Goal: Transaction & Acquisition: Purchase product/service

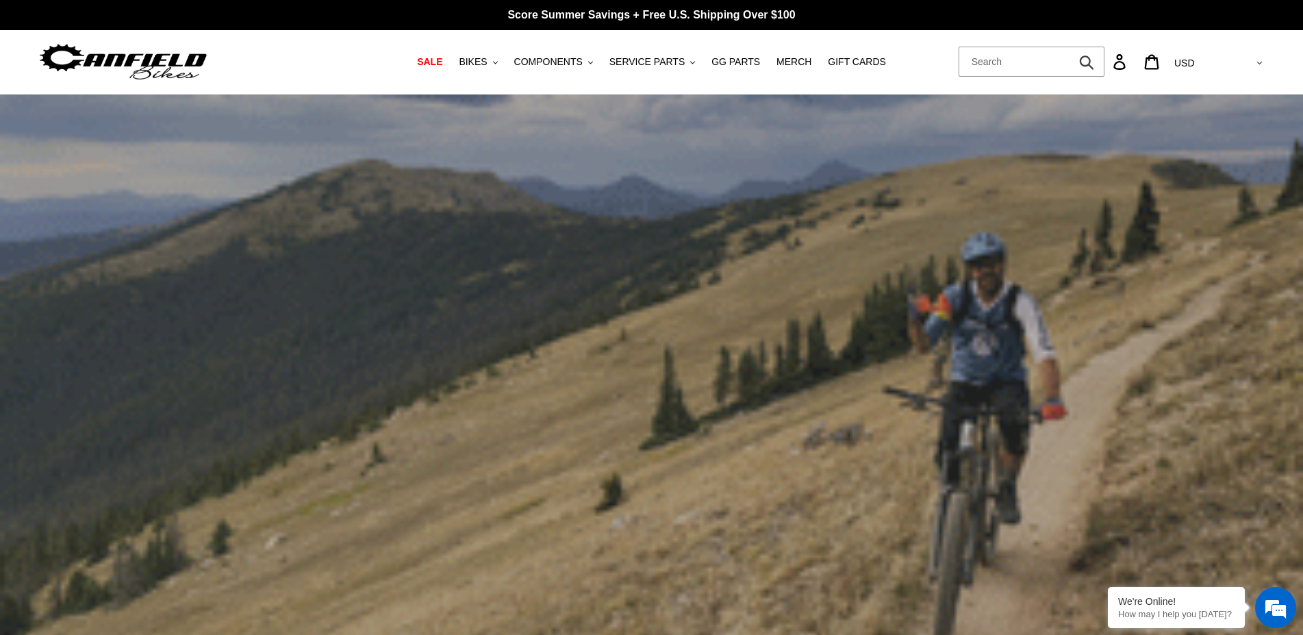
click at [1104, 64] on input "Search" at bounding box center [1031, 62] width 146 height 30
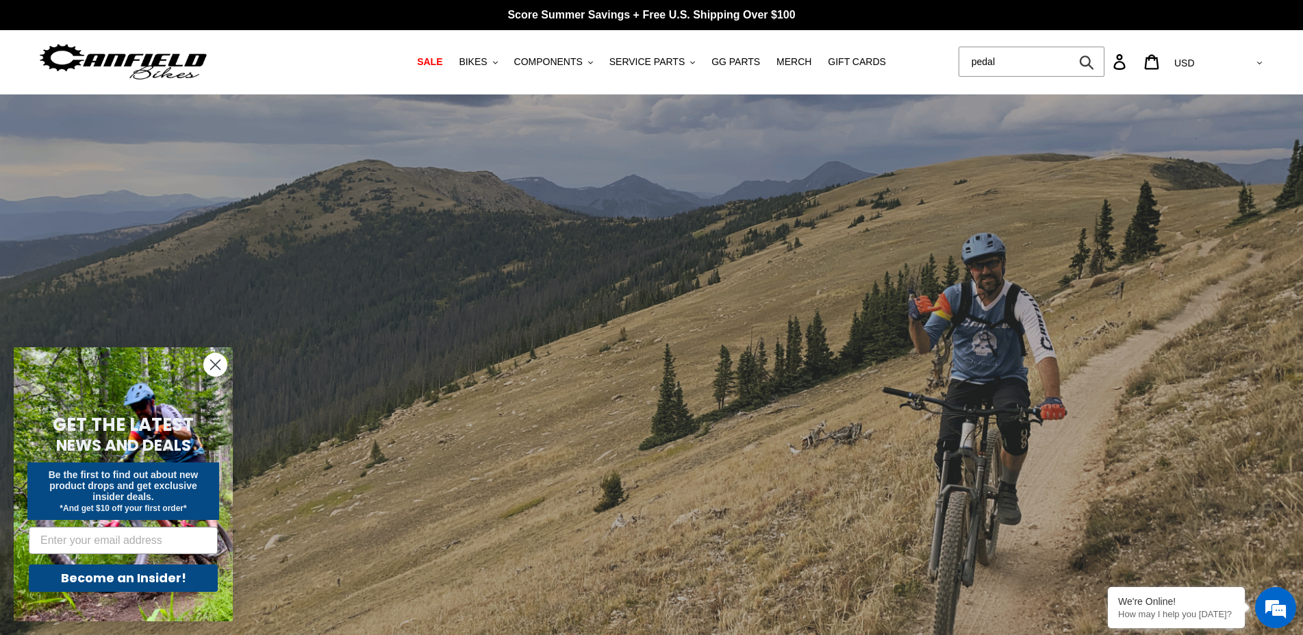
type input "pedal"
click at [1071, 47] on button "Submit" at bounding box center [1088, 62] width 34 height 30
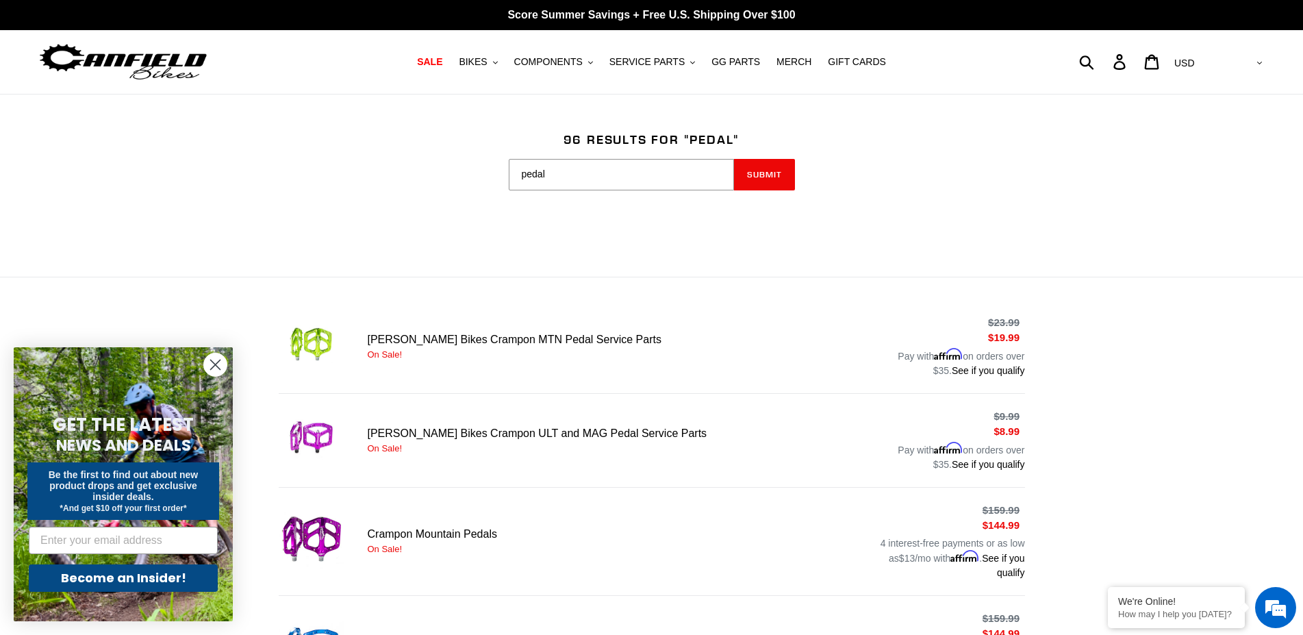
click at [215, 365] on icon "Close dialog" at bounding box center [216, 365] width 10 height 10
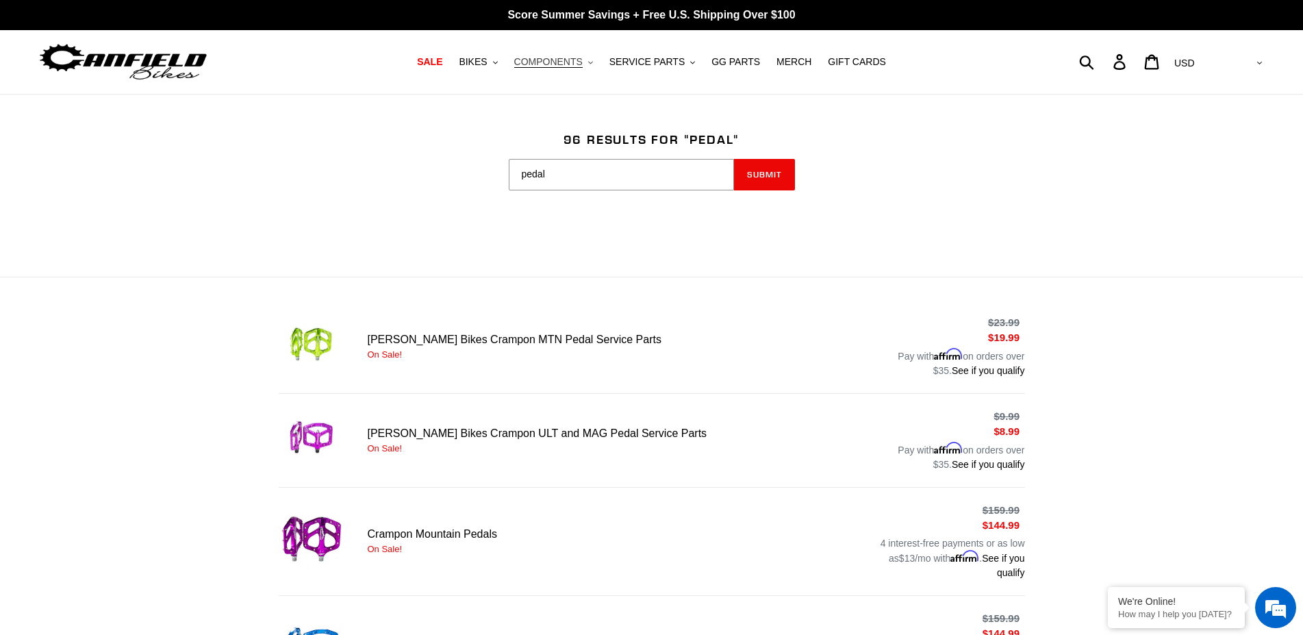
click at [593, 64] on icon "button" at bounding box center [590, 62] width 5 height 3
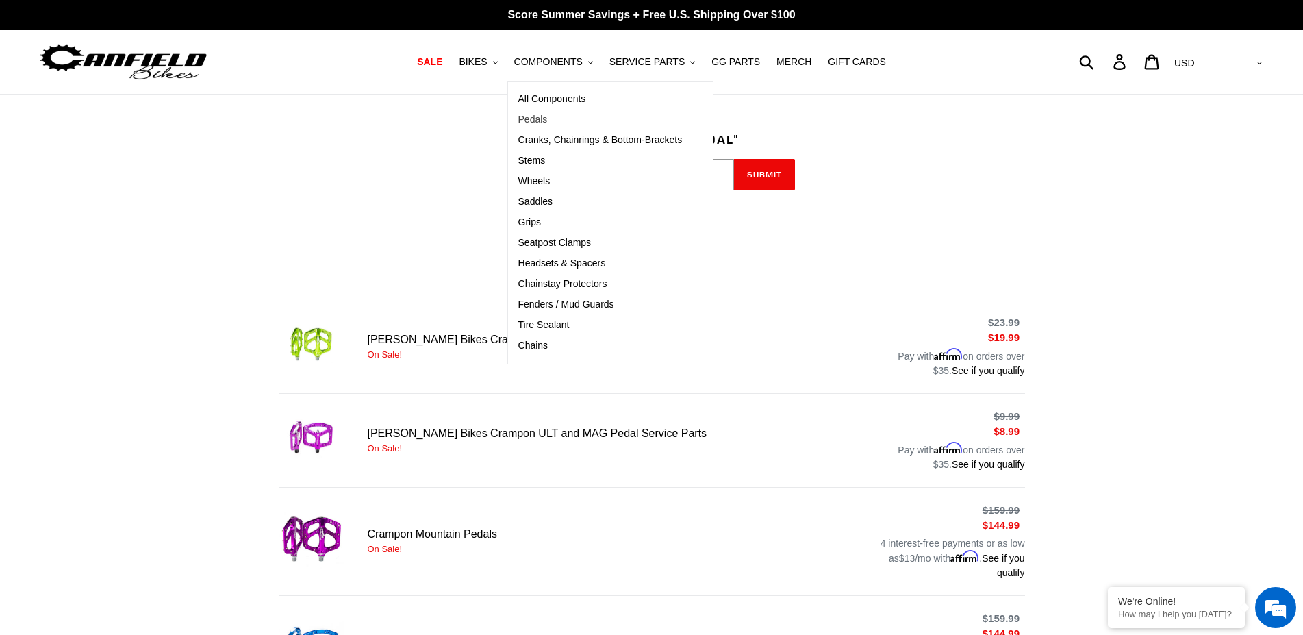
click at [548, 118] on span "Pedals" at bounding box center [532, 120] width 29 height 12
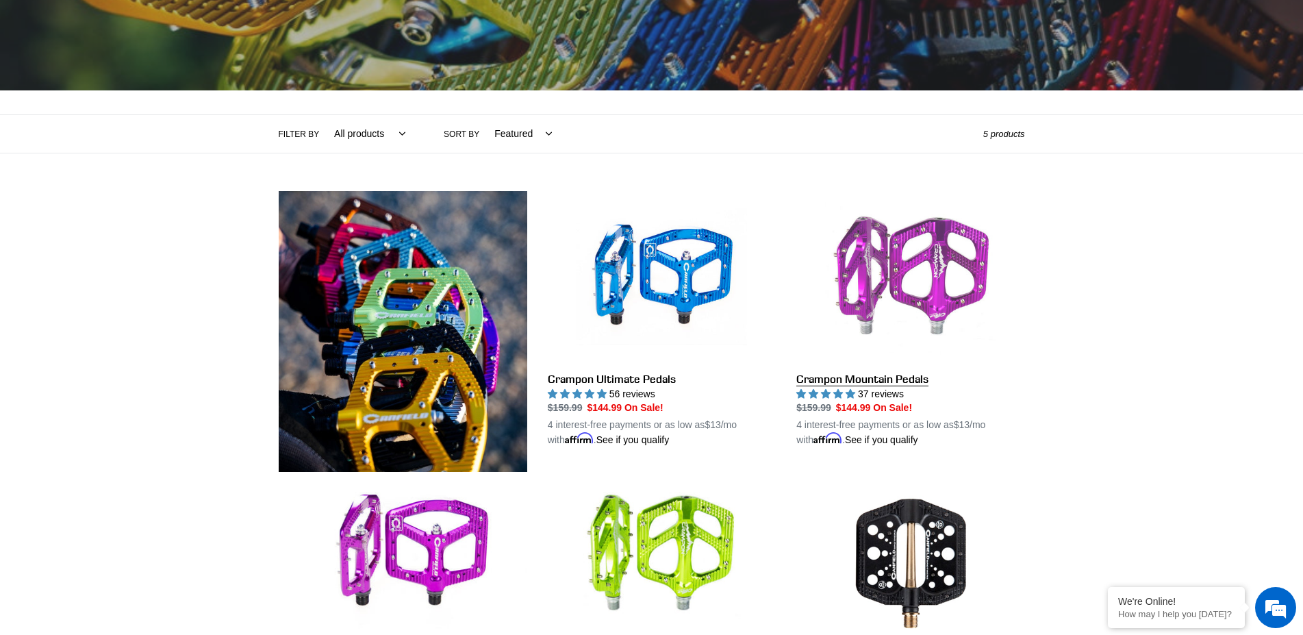
click at [940, 276] on link "Crampon Mountain Pedals" at bounding box center [910, 319] width 228 height 257
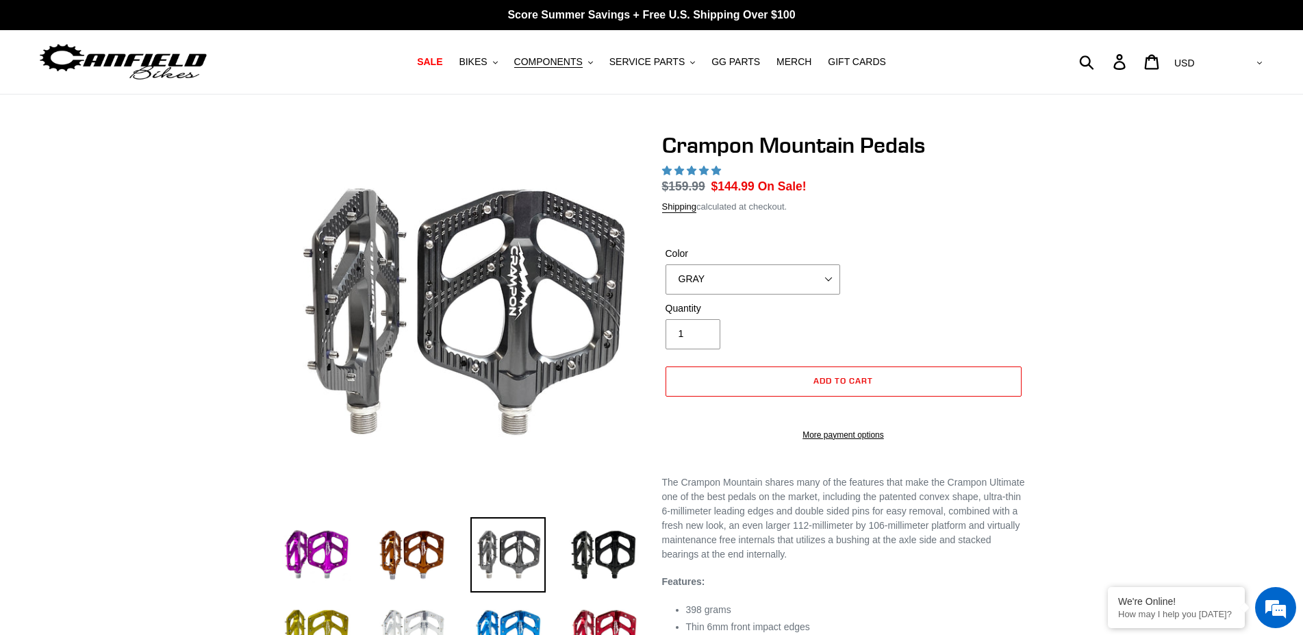
select select "highest-rating"
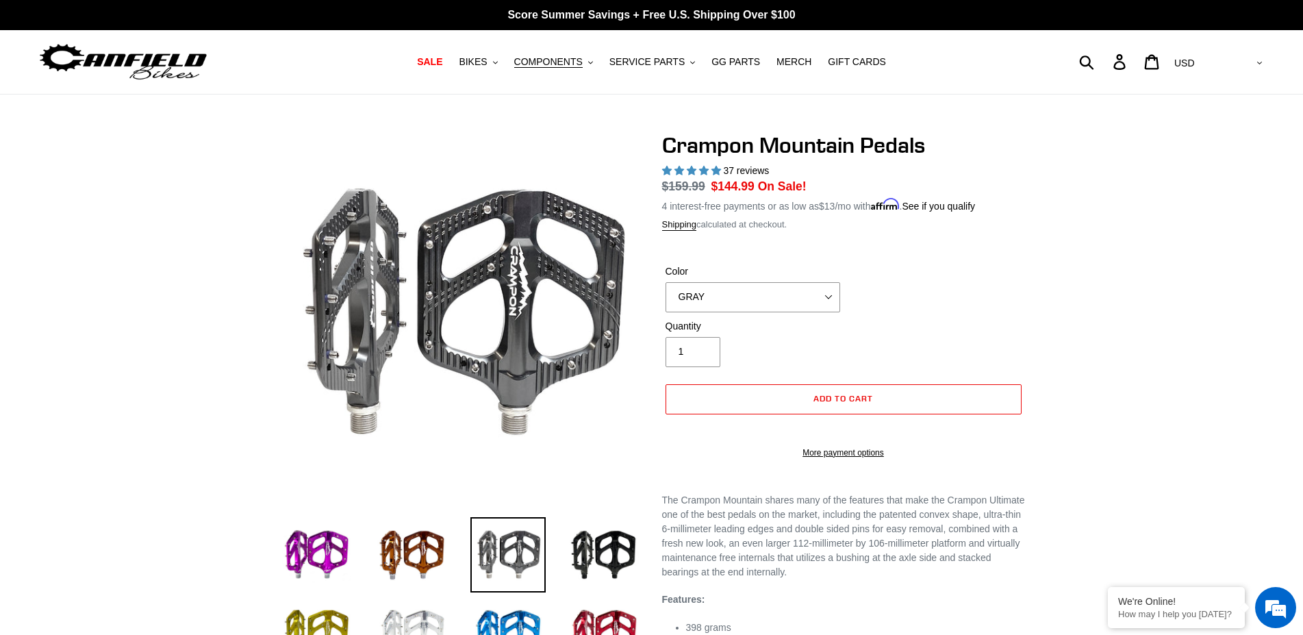
click at [799, 275] on div "Color GRAY BLACK STEALTH - Sold out POLISHED RED BLUE [GEOGRAPHIC_DATA] ORANGE …" at bounding box center [752, 288] width 181 height 48
click at [133, 59] on img at bounding box center [123, 61] width 171 height 43
